Goal: Information Seeking & Learning: Understand process/instructions

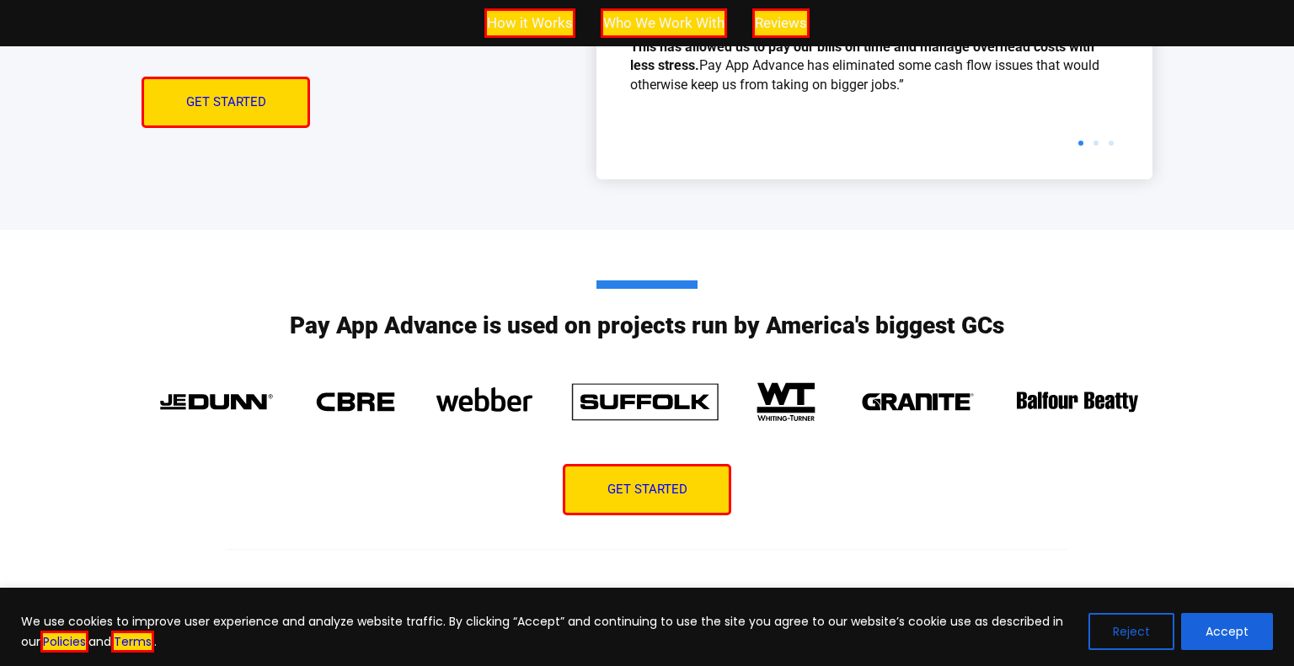
scroll to position [3991, 0]
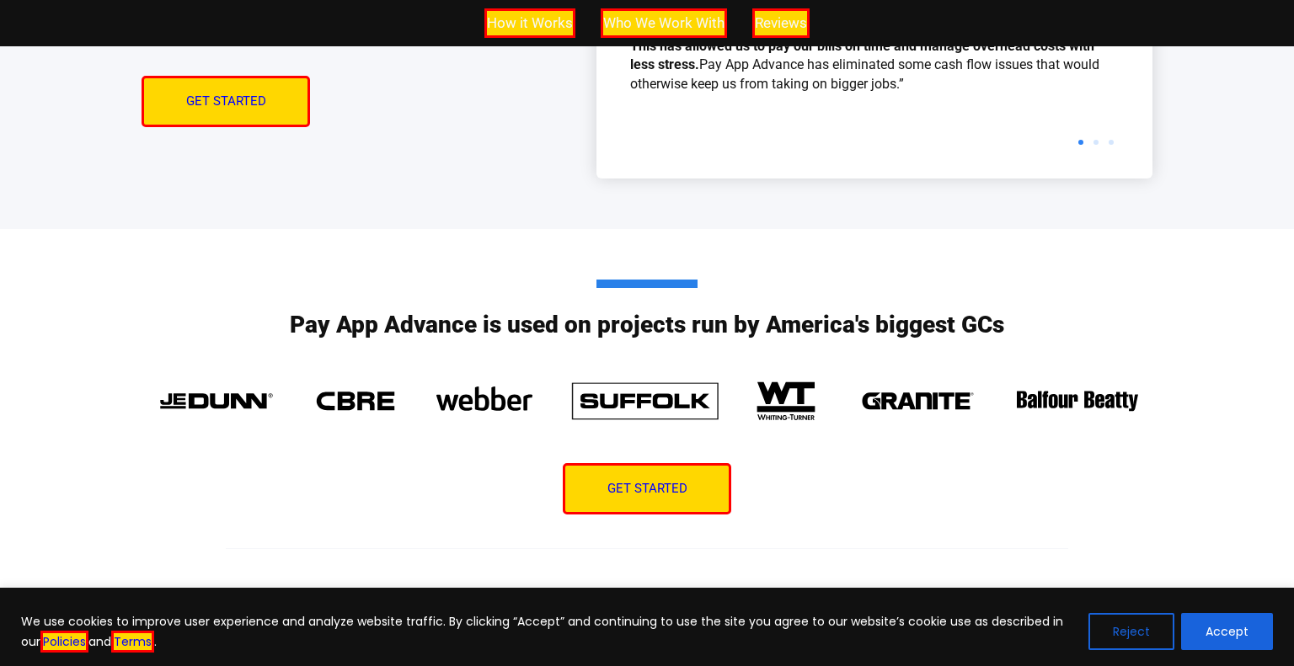
click at [1139, 622] on button "Reject" at bounding box center [1131, 631] width 86 height 37
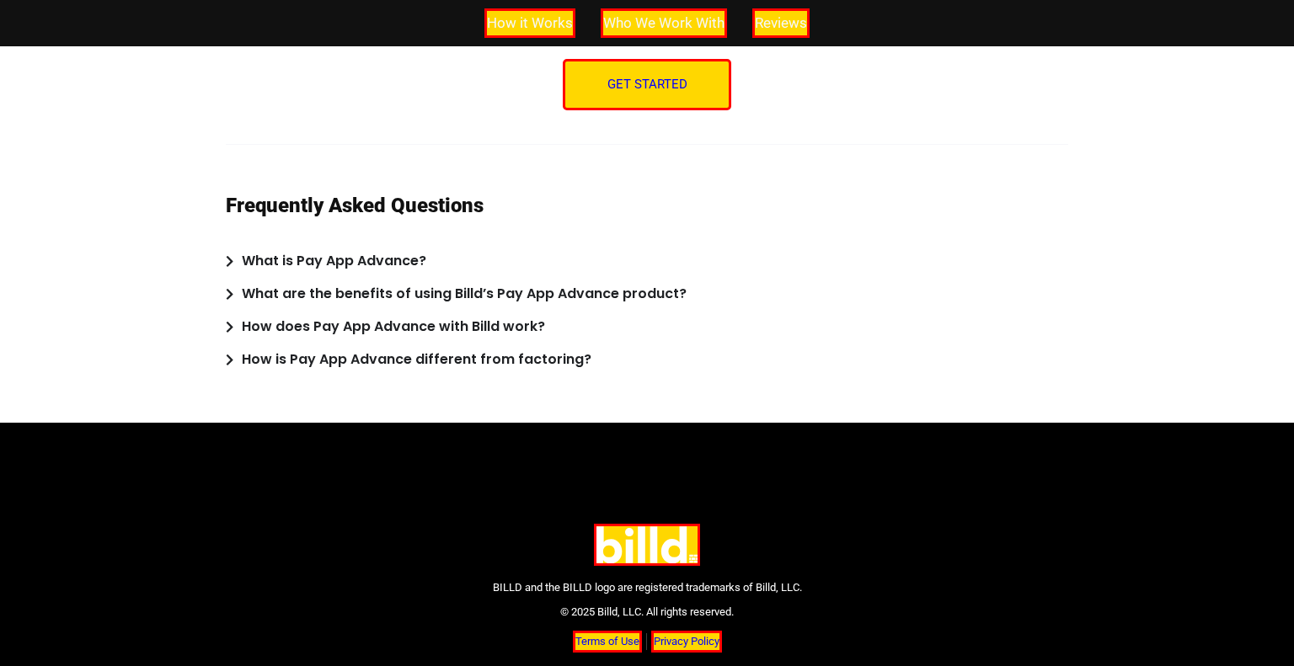
scroll to position [4506, 0]
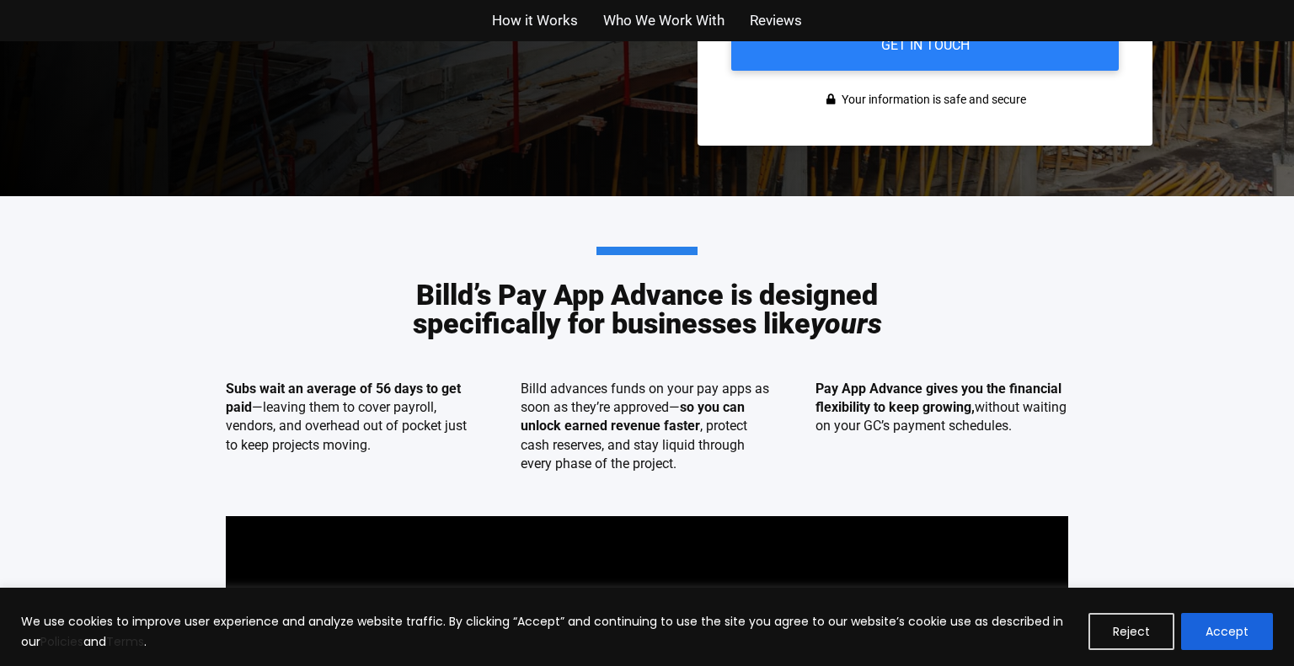
scroll to position [596, 0]
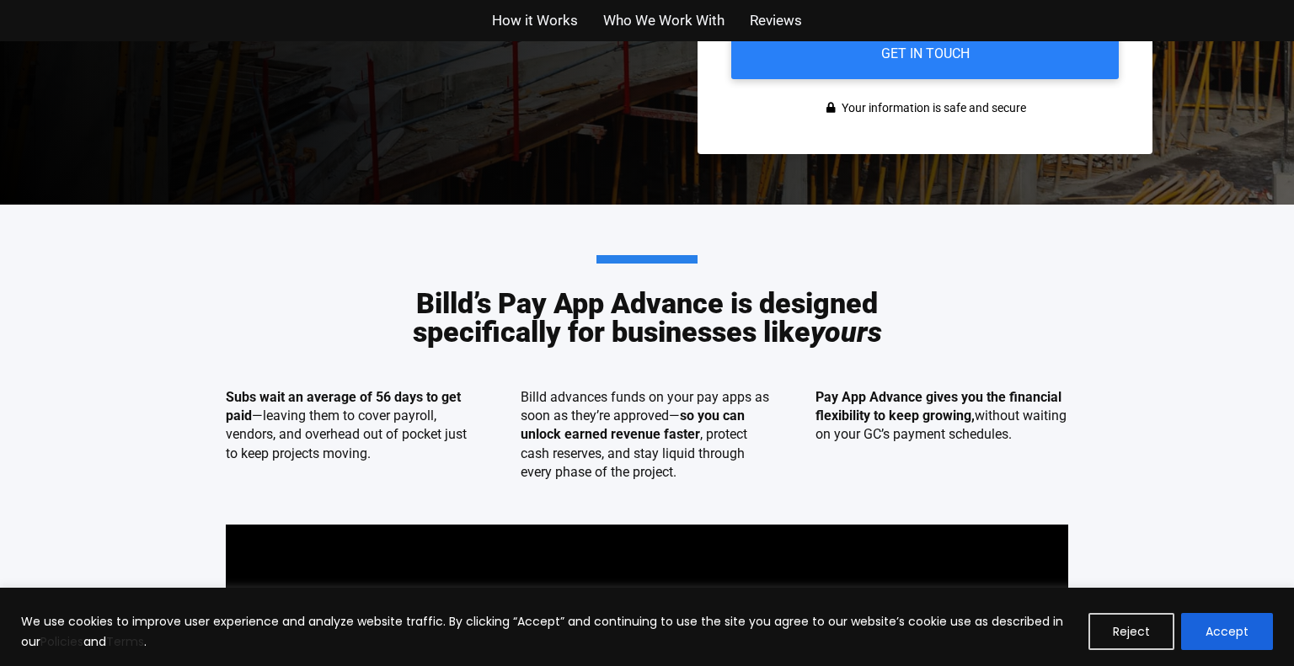
click at [534, 17] on span "How it Works" at bounding box center [535, 20] width 86 height 24
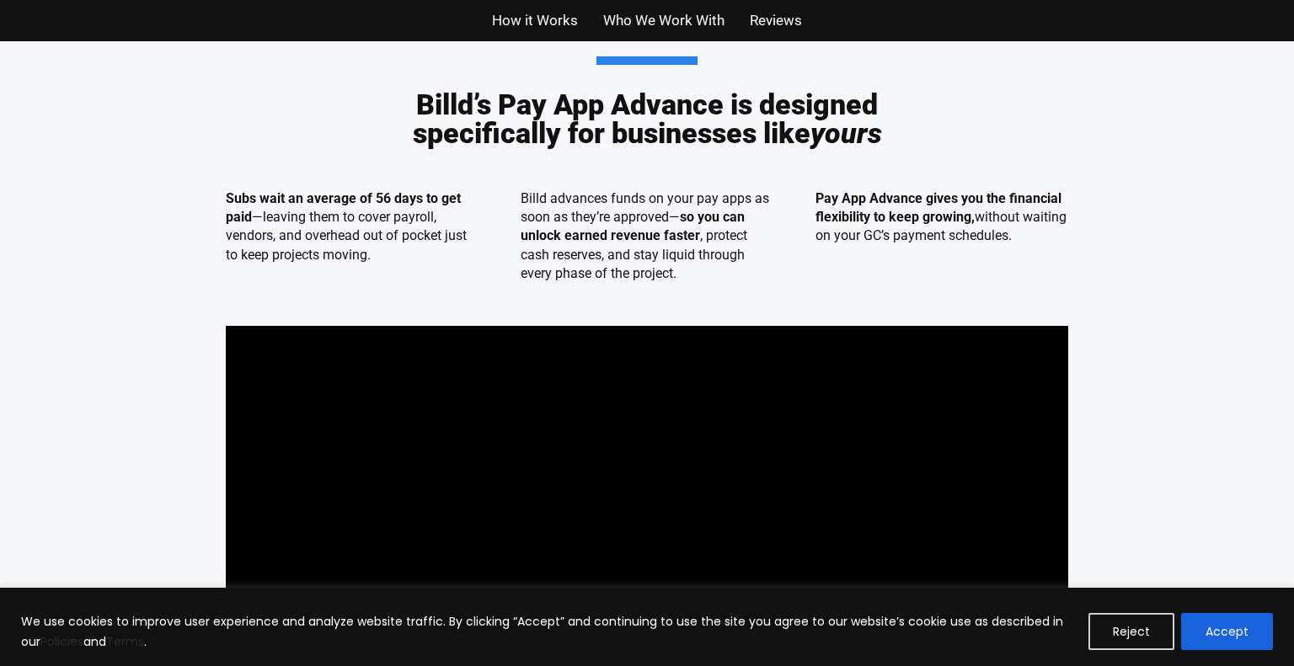
scroll to position [784, 0]
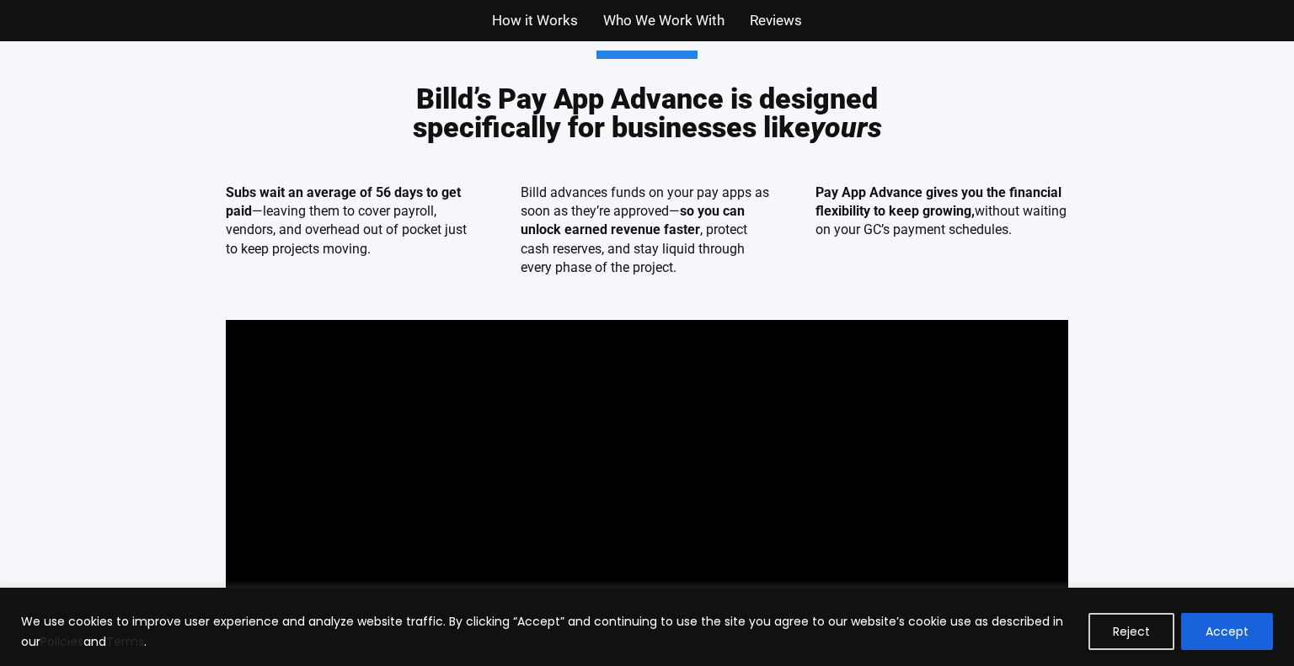
click at [527, 19] on span "How it Works" at bounding box center [535, 20] width 86 height 24
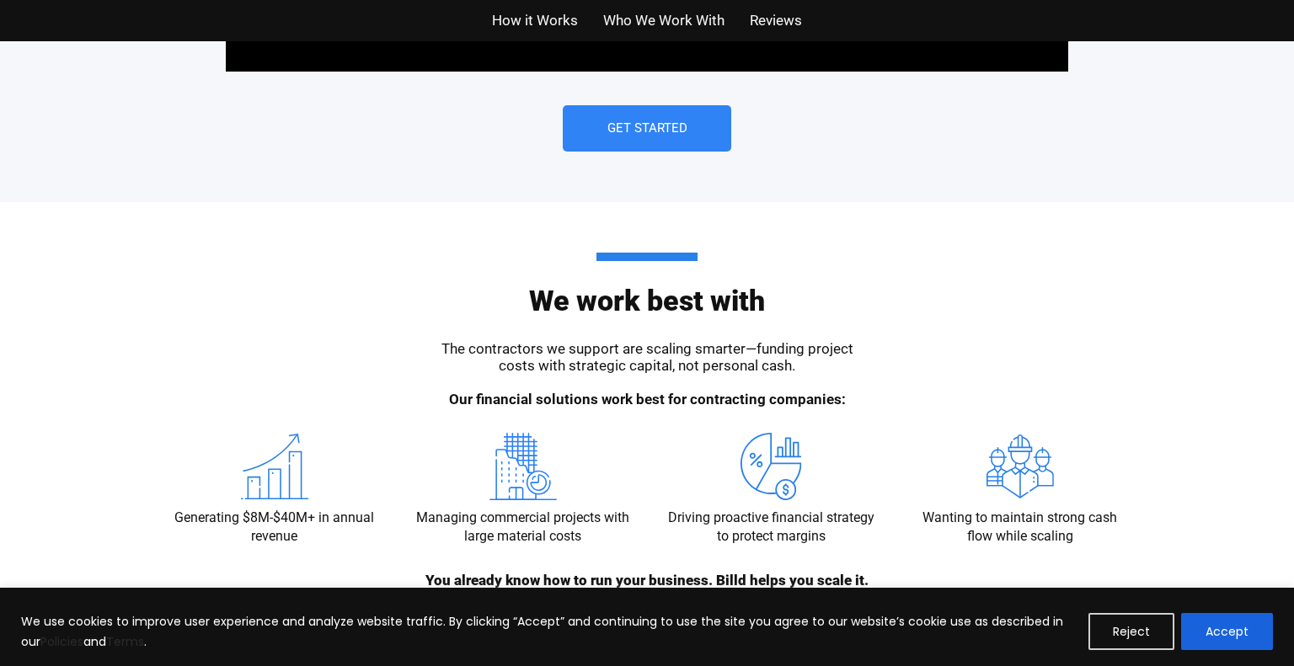
scroll to position [1513, 0]
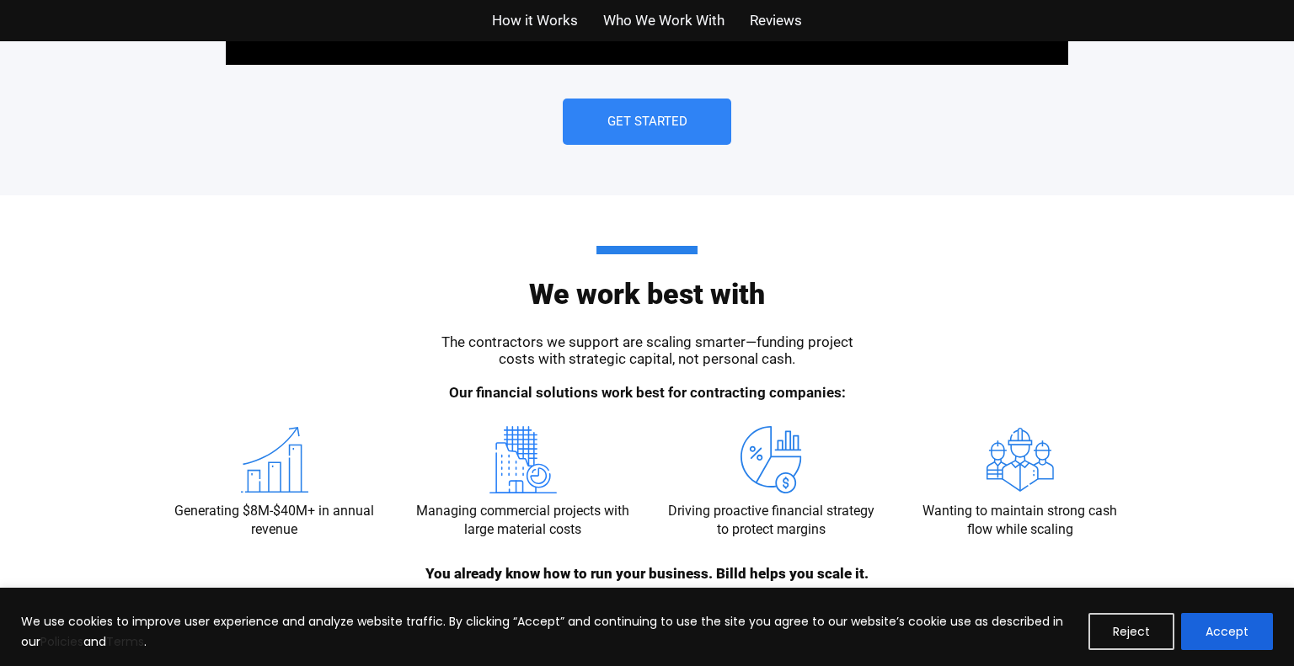
click at [640, 29] on span "Who We Work With" at bounding box center [663, 20] width 121 height 24
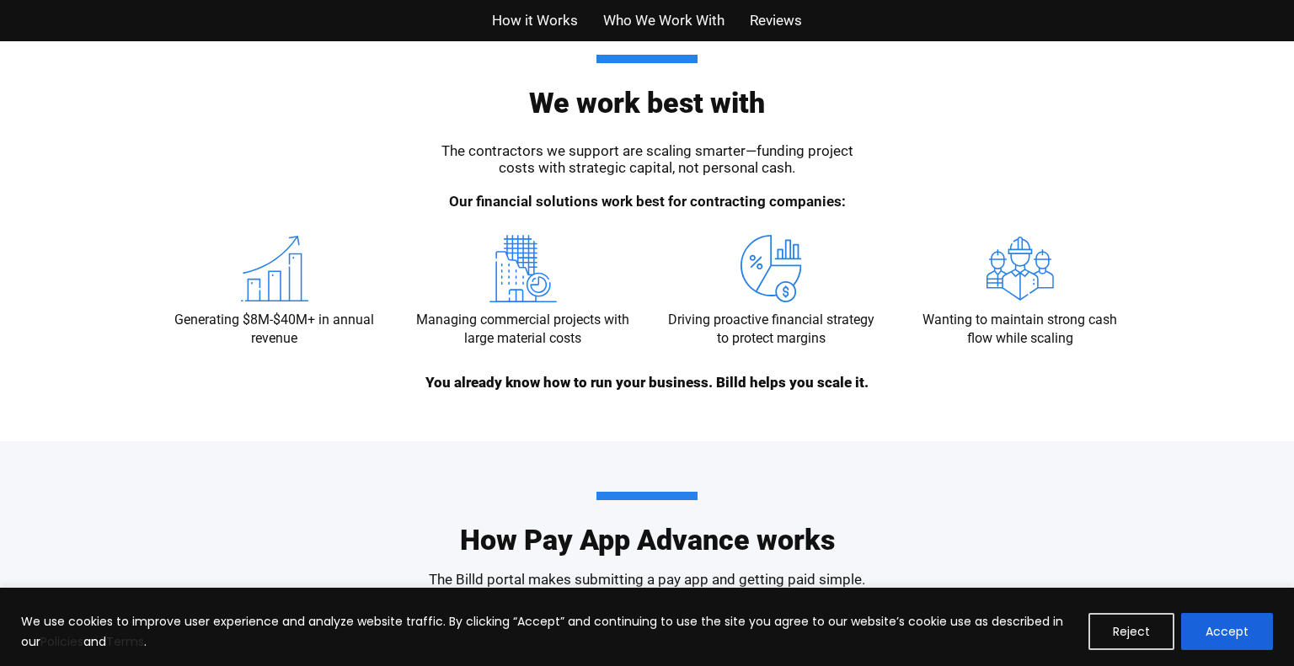
scroll to position [1708, 0]
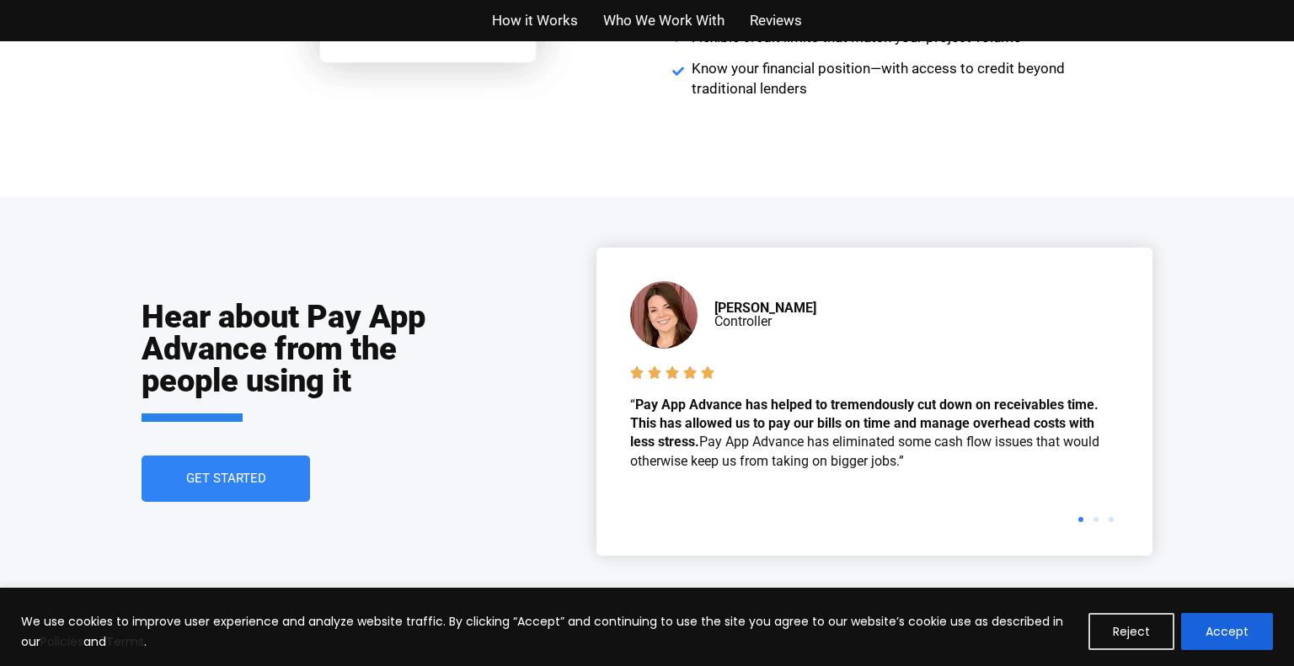
click at [762, 21] on span "Reviews" at bounding box center [776, 20] width 52 height 24
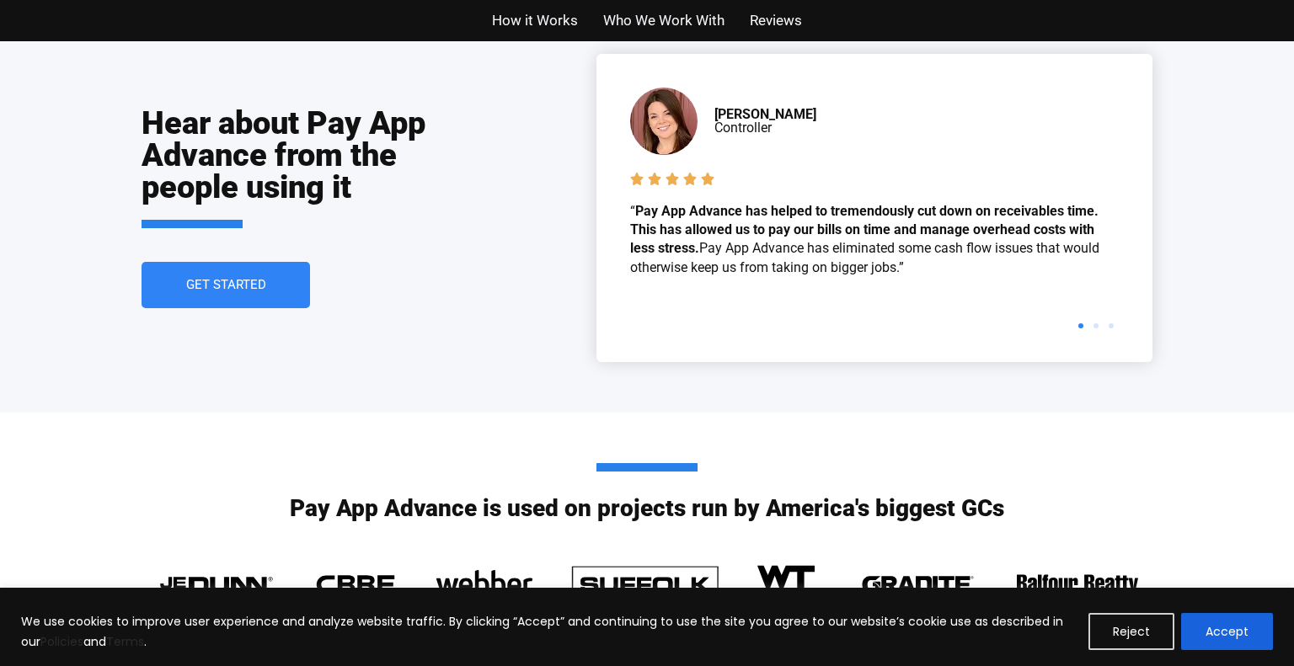
scroll to position [3746, 0]
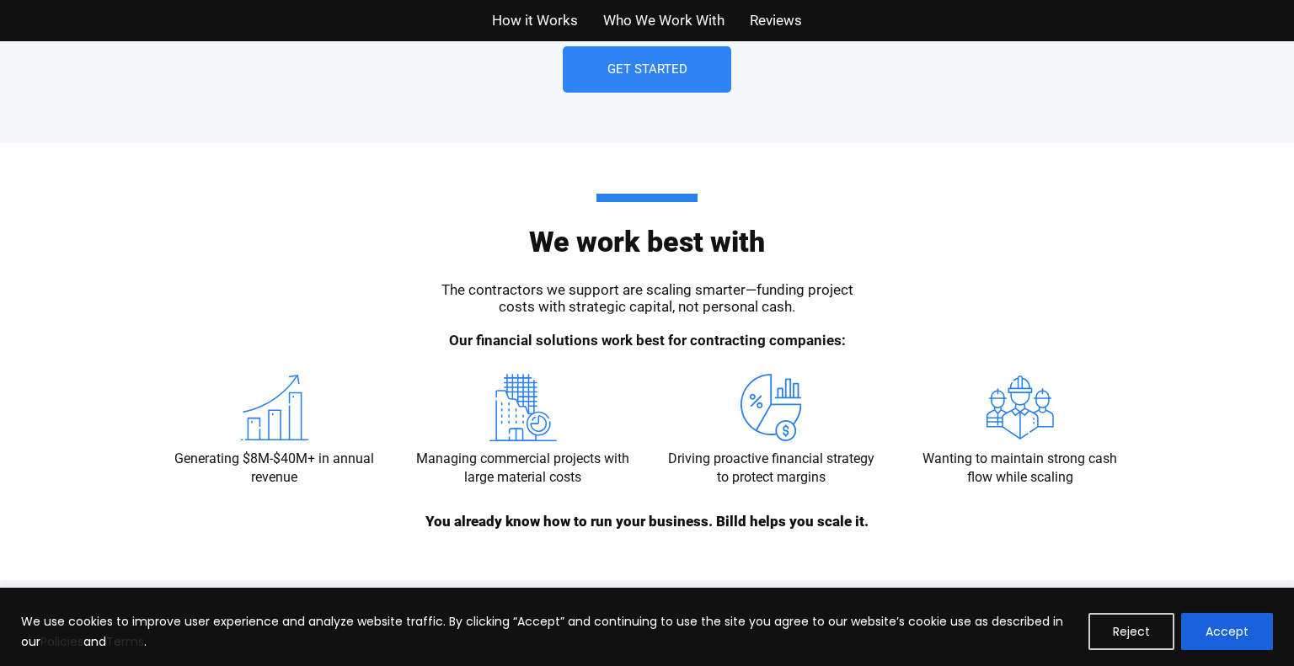
scroll to position [1579, 0]
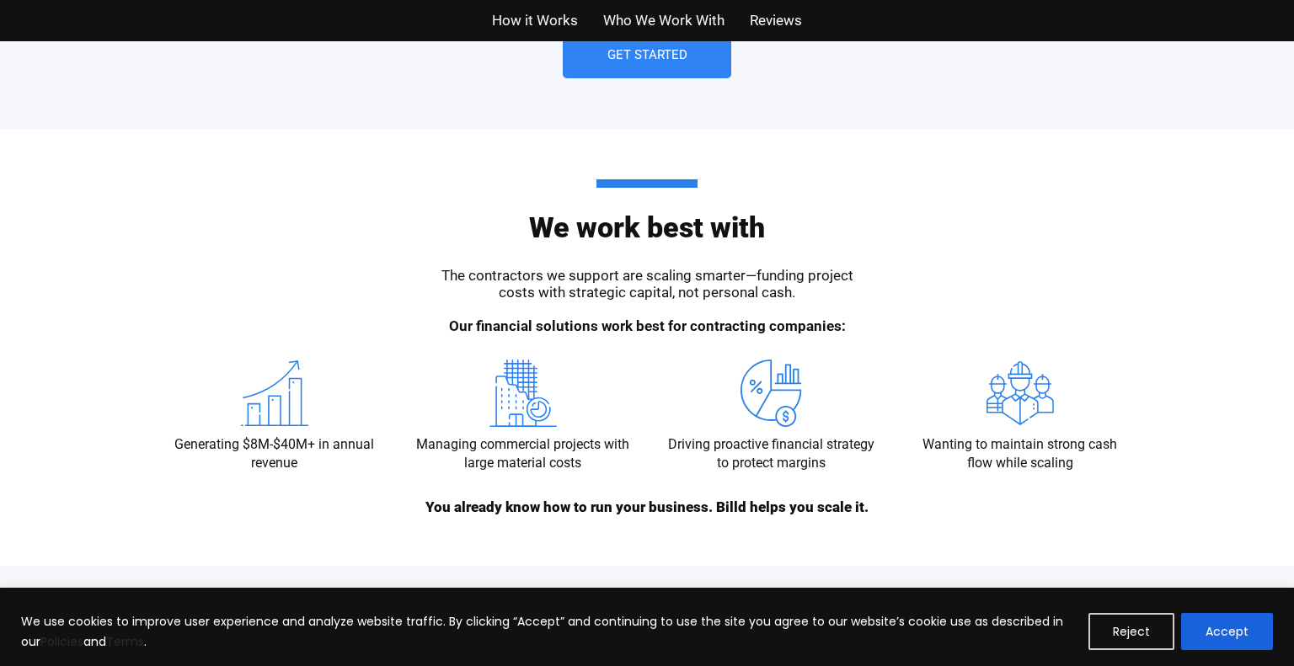
click at [609, 69] on link "Get Started" at bounding box center [647, 55] width 168 height 46
click at [623, 52] on span "Get Started" at bounding box center [647, 55] width 80 height 13
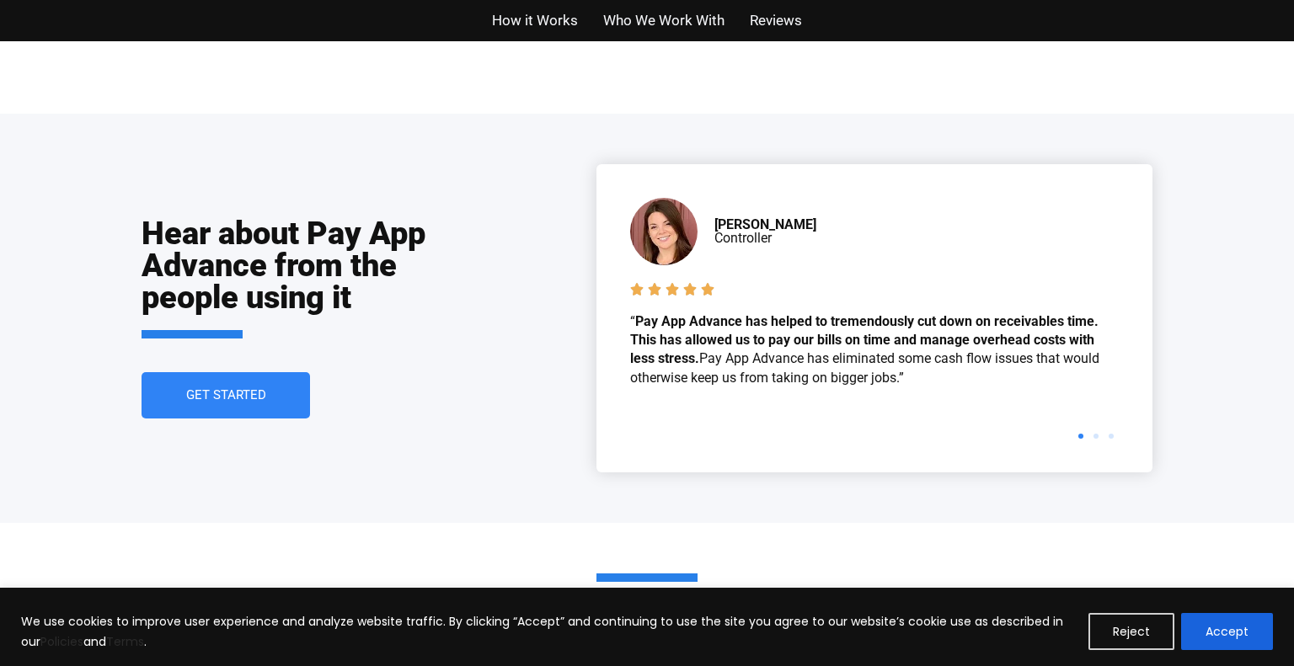
scroll to position [3763, 0]
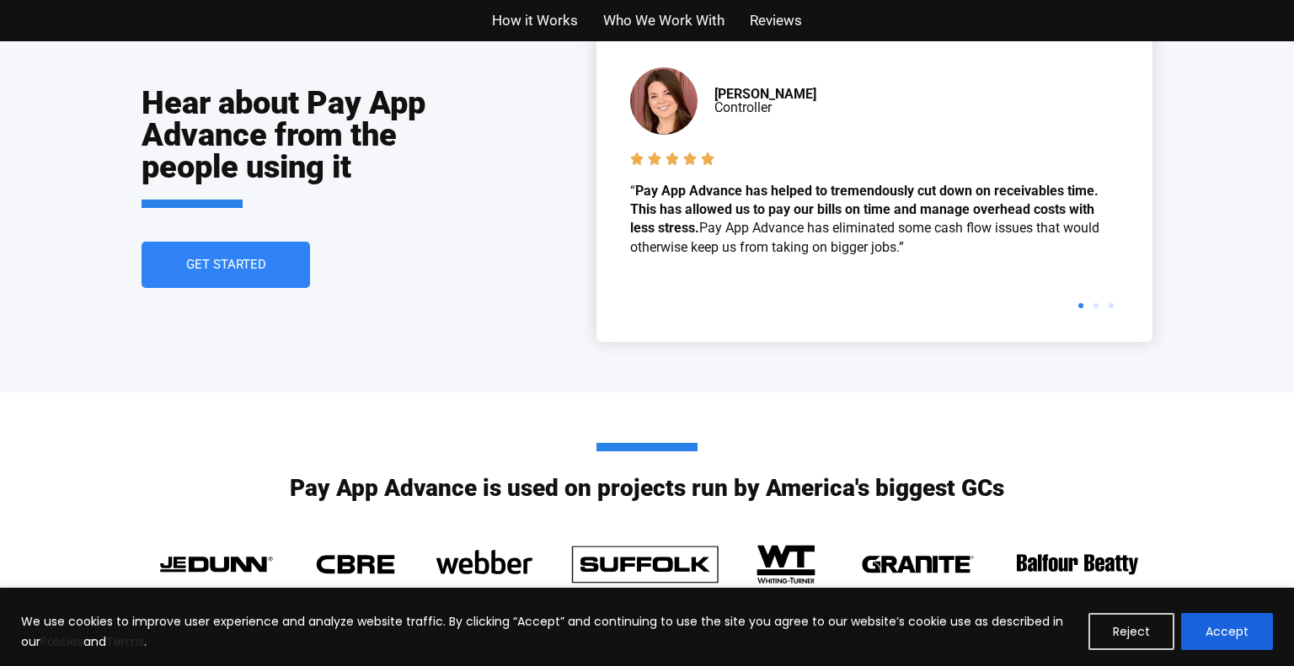
click at [198, 255] on link "Get Started" at bounding box center [226, 265] width 168 height 46
click at [198, 266] on span "Get Started" at bounding box center [226, 265] width 80 height 13
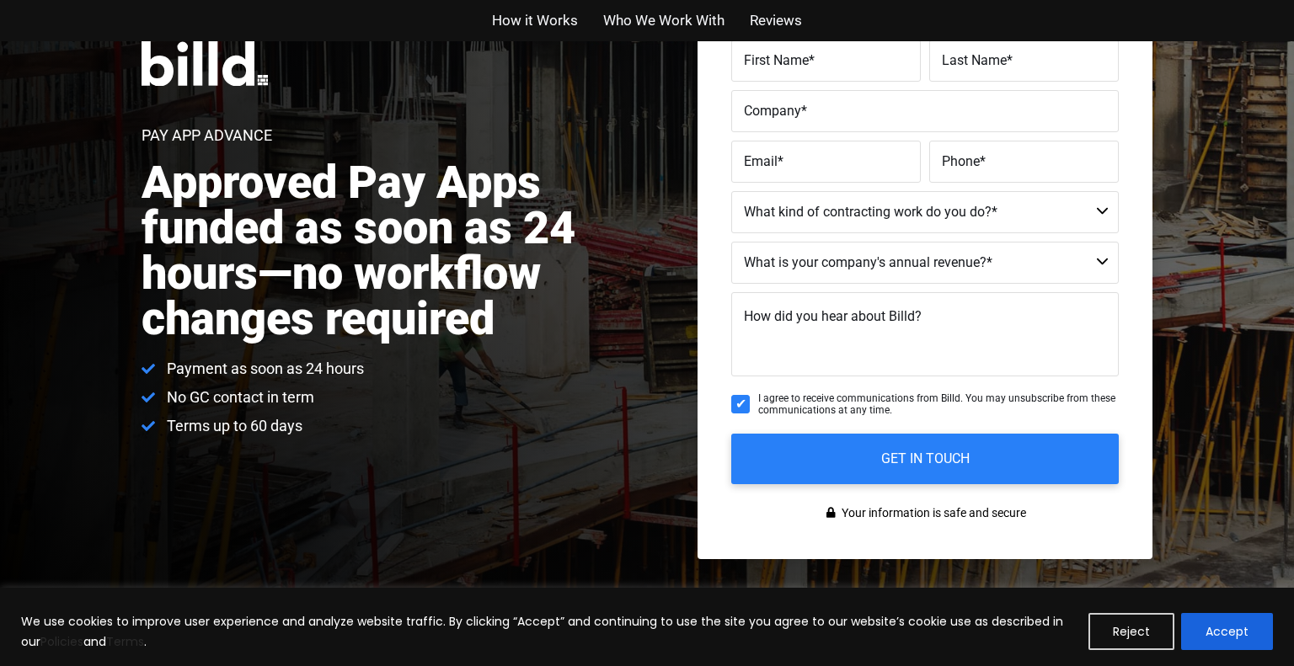
scroll to position [0, 0]
